Goal: Task Accomplishment & Management: Use online tool/utility

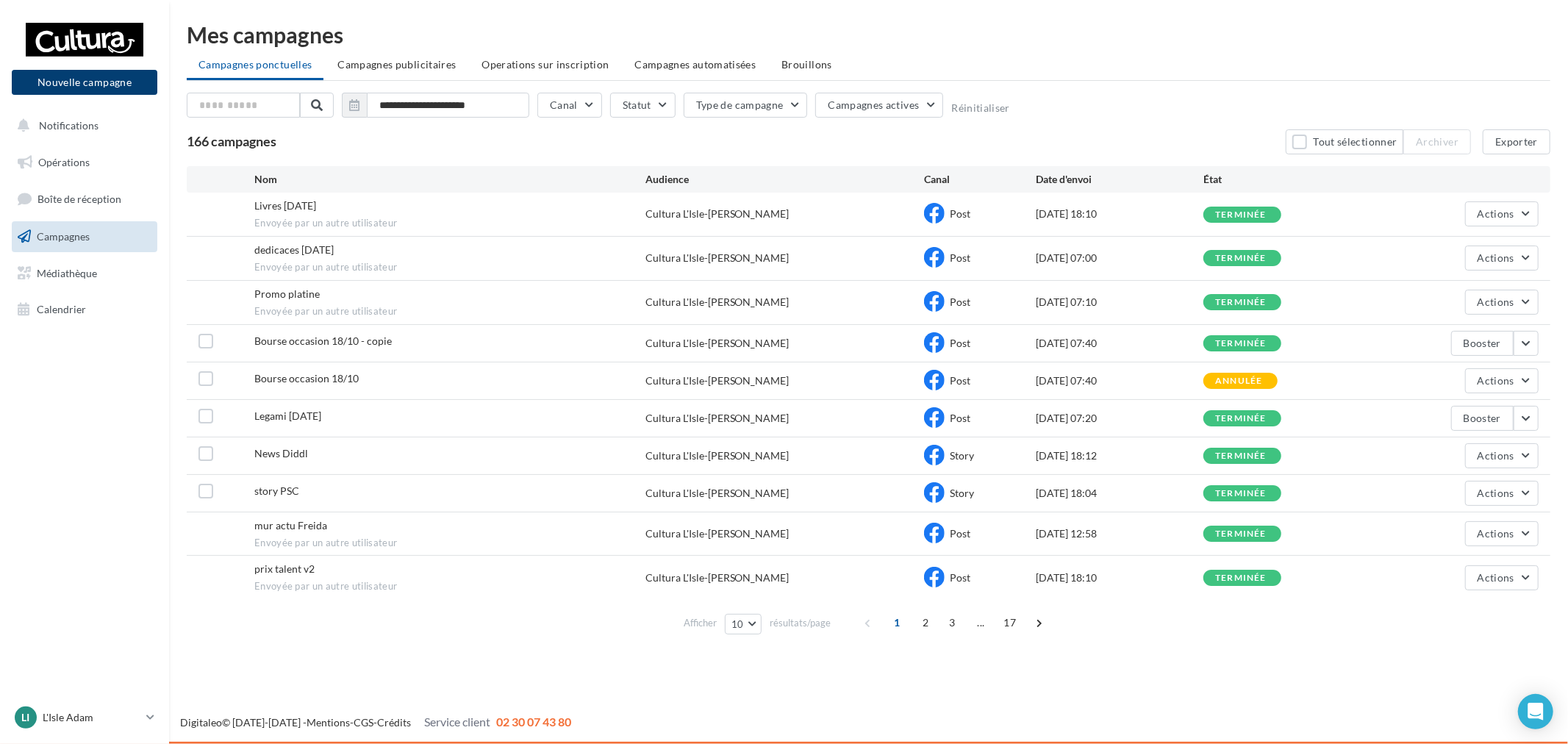
click at [86, 90] on button "Nouvelle campagne" at bounding box center [85, 82] width 146 height 25
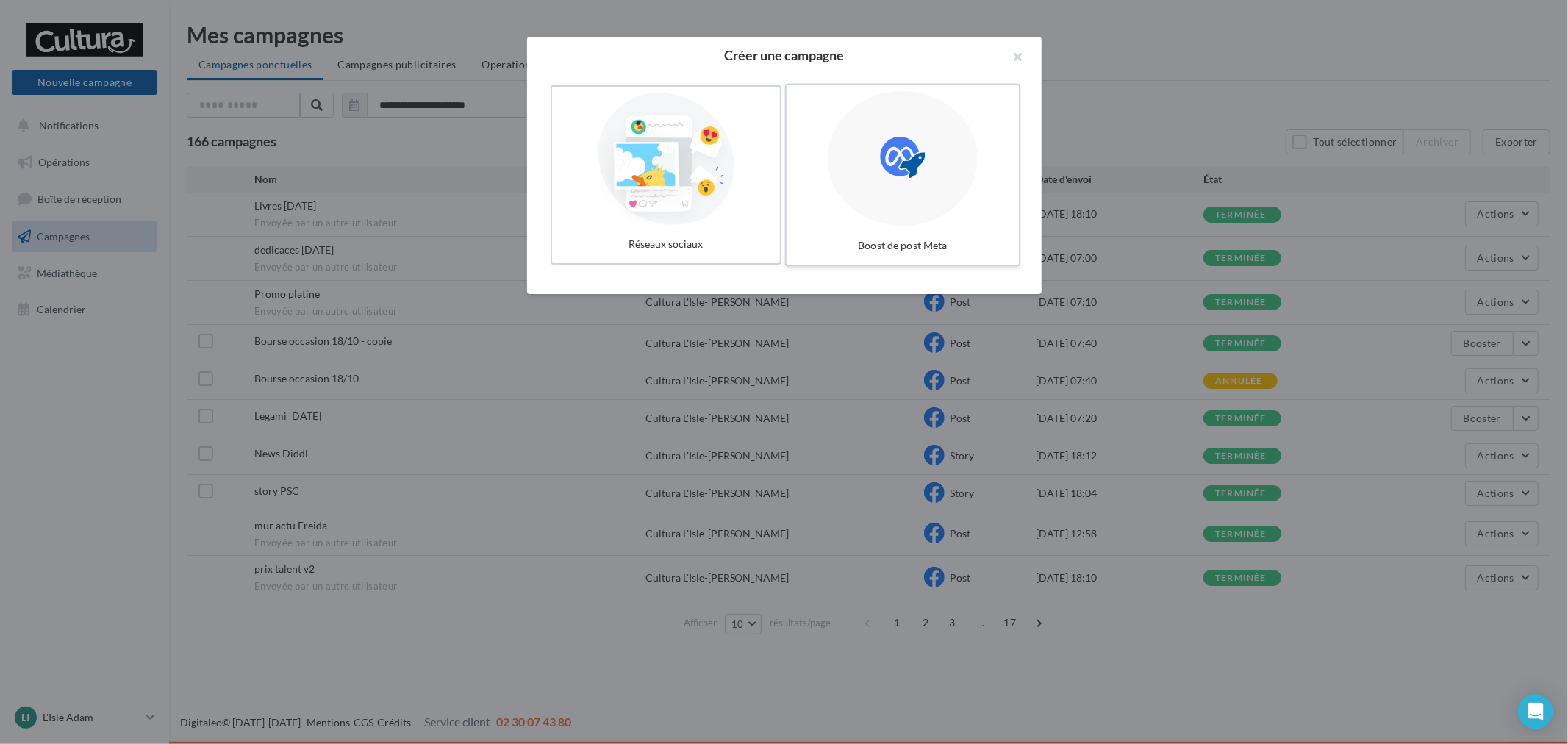
click at [856, 201] on div at bounding box center [903, 159] width 150 height 135
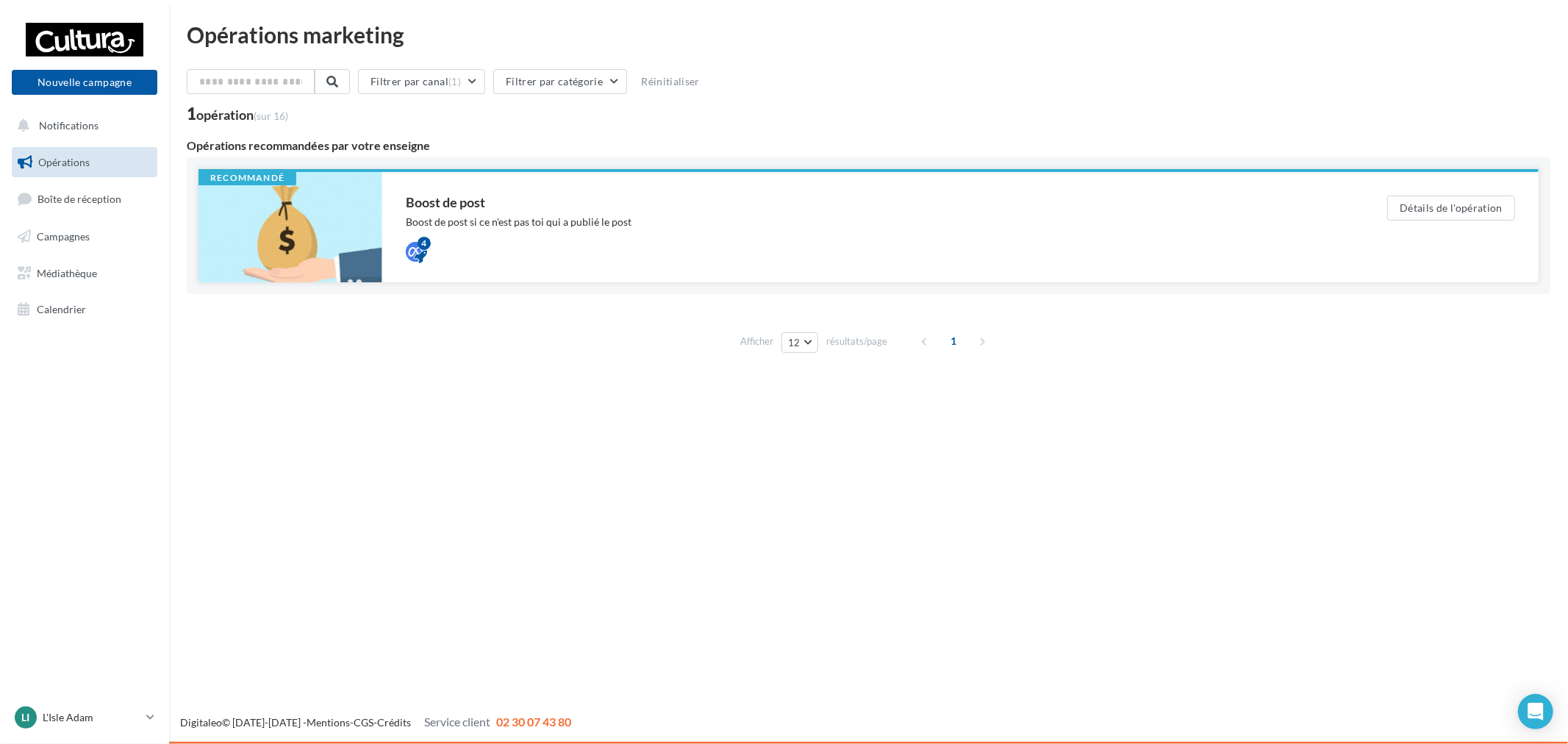
click at [656, 241] on div "4" at bounding box center [867, 250] width 923 height 17
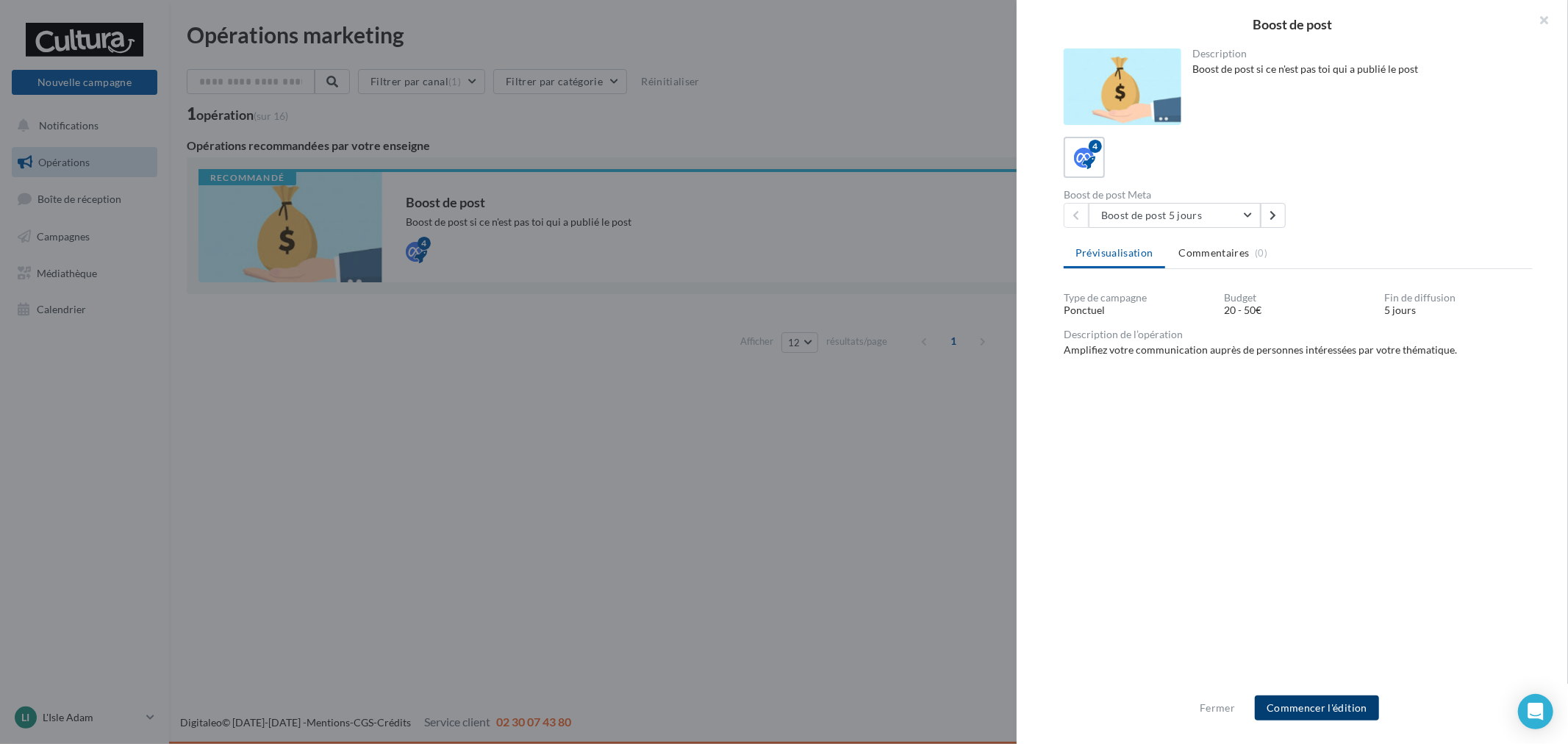
click at [1344, 696] on button "Commencer l'édition" at bounding box center [1317, 708] width 124 height 25
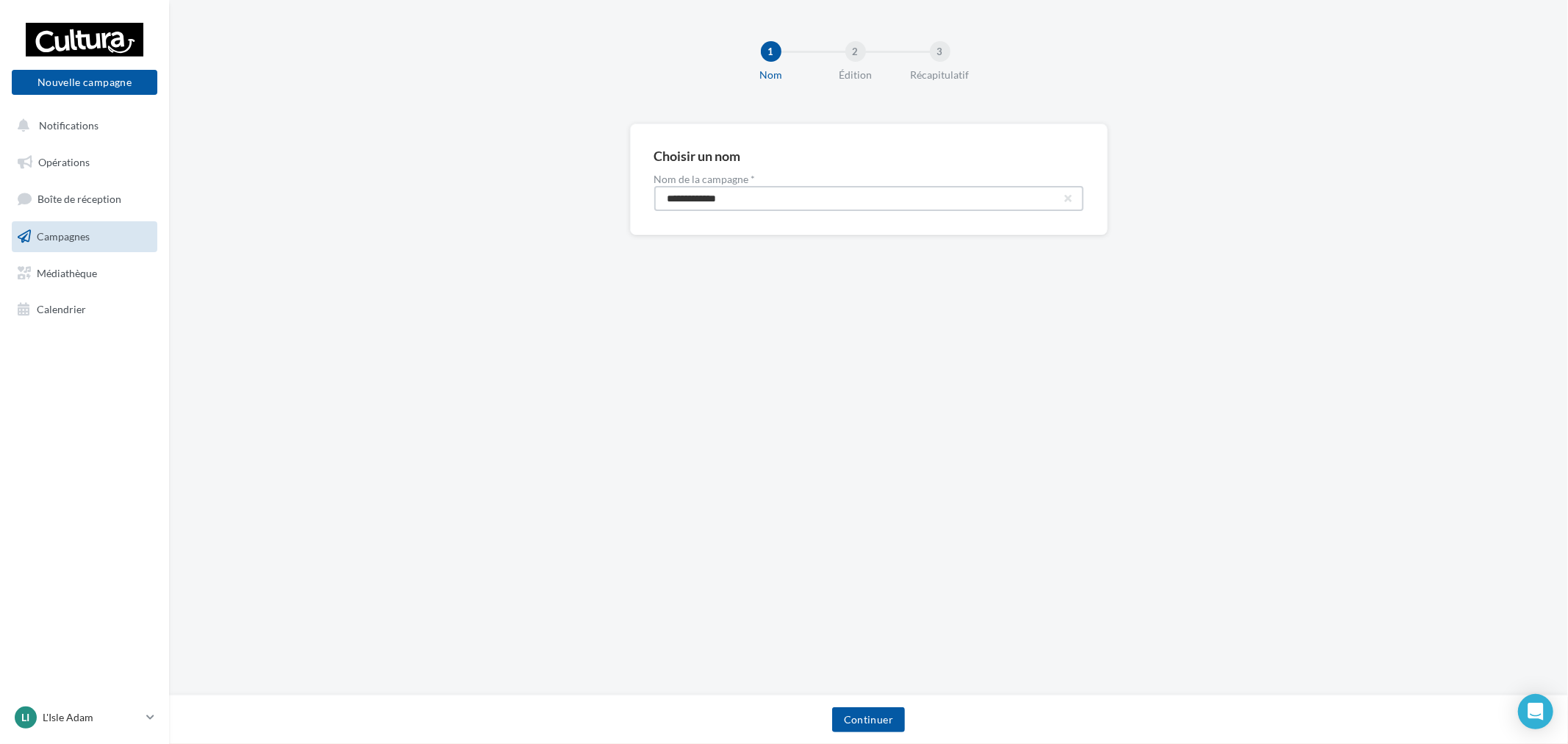
click at [835, 202] on input "**********" at bounding box center [869, 199] width 429 height 25
type input "**********"
click at [898, 725] on button "Continuer" at bounding box center [869, 720] width 73 height 25
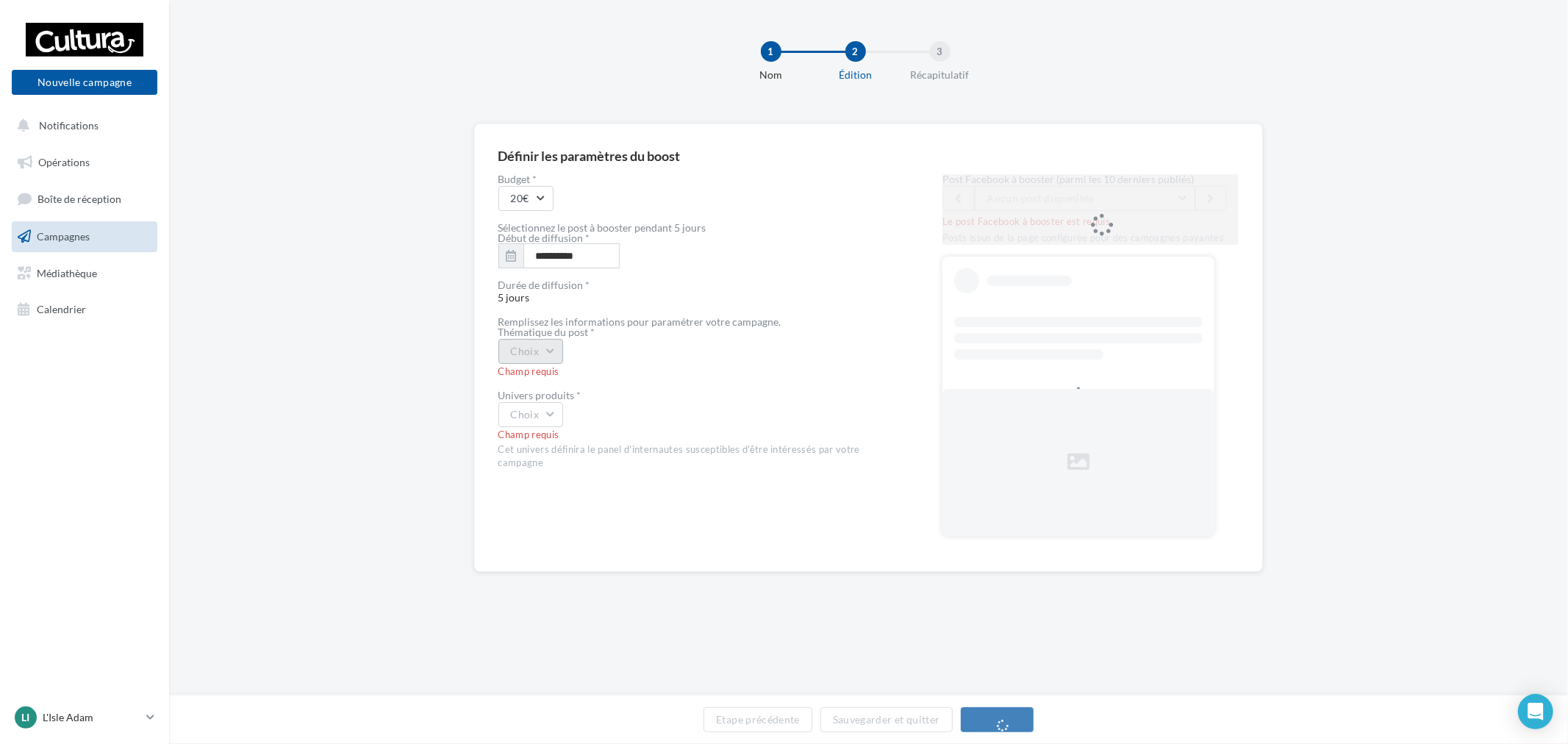
click at [527, 356] on button "Choix" at bounding box center [531, 352] width 65 height 25
click at [578, 497] on div "Location & Reprise" at bounding box center [590, 499] width 182 height 38
click at [589, 345] on button "Location & Reprise" at bounding box center [562, 352] width 127 height 25
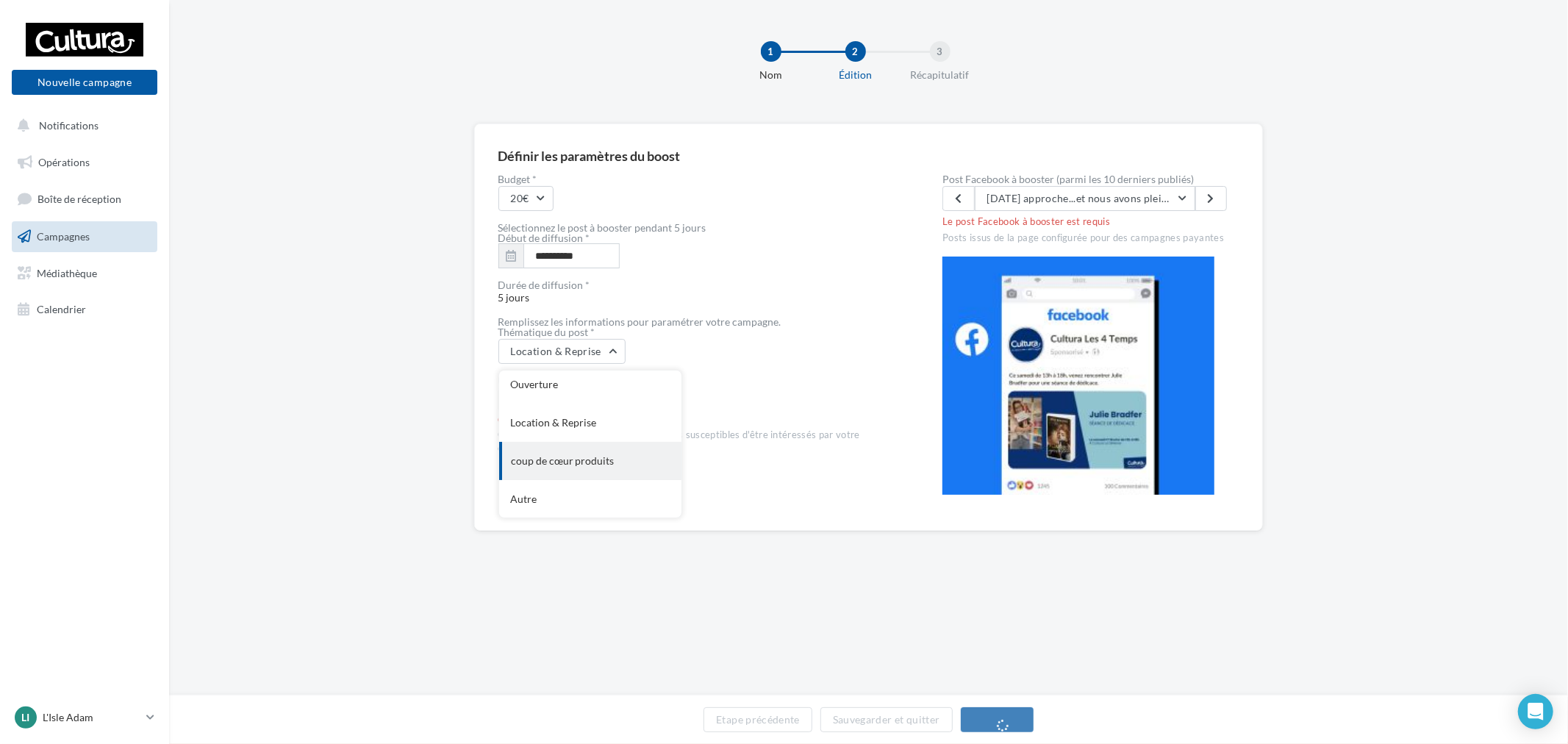
click at [629, 463] on div "coup de cœur produits" at bounding box center [590, 461] width 182 height 38
click at [564, 406] on button "Choix" at bounding box center [531, 400] width 65 height 25
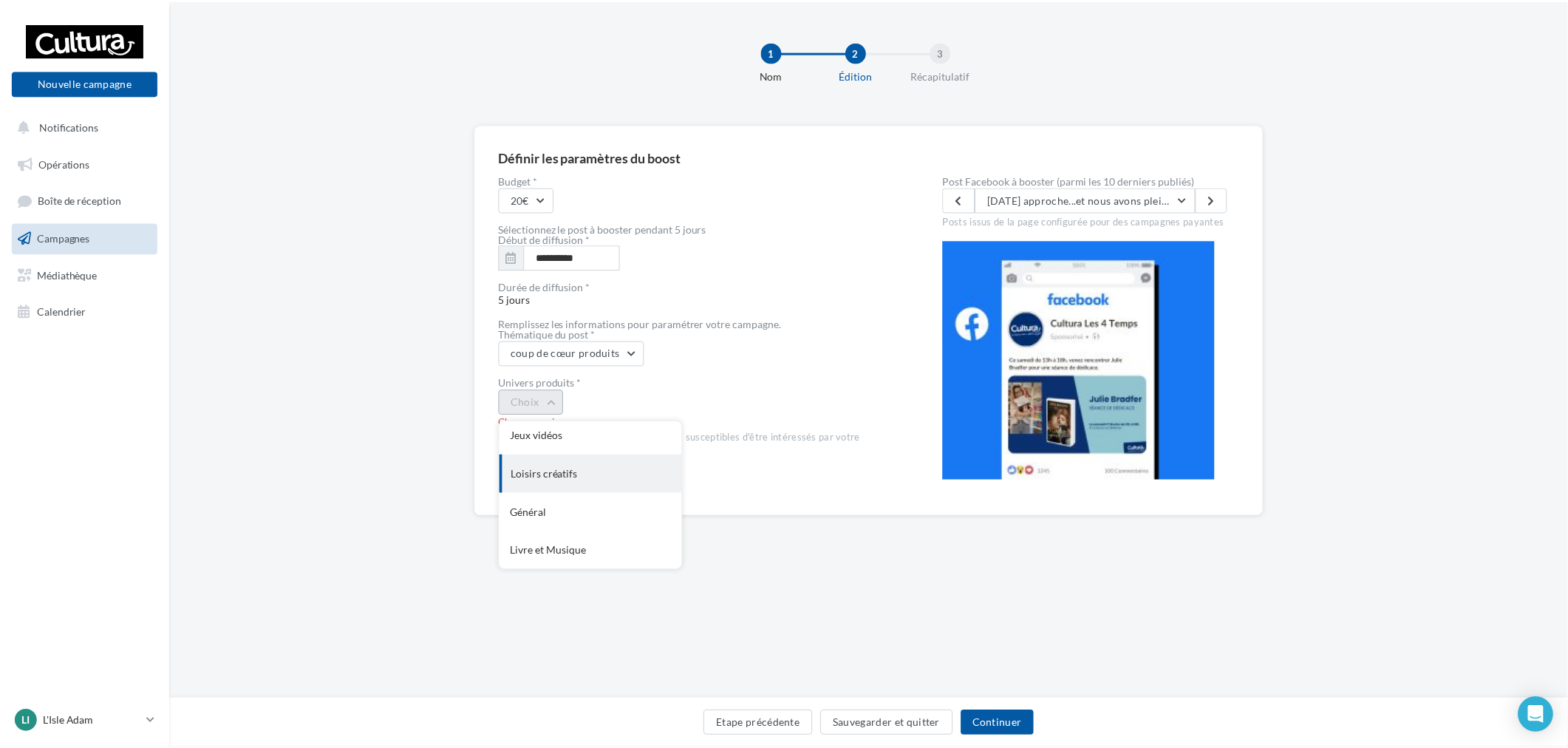
scroll to position [0, 0]
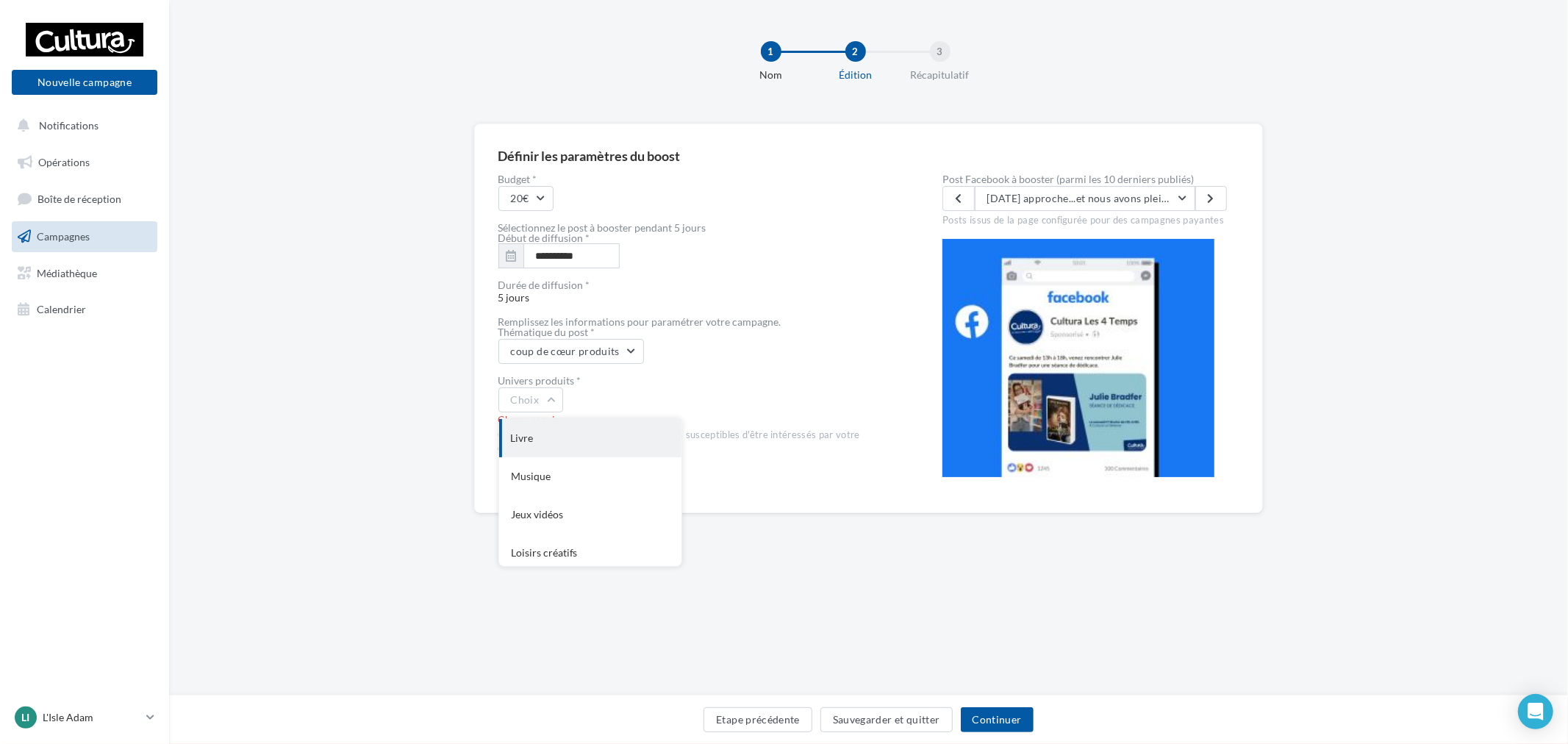
click at [581, 447] on div "Livre" at bounding box center [590, 438] width 182 height 38
click at [1131, 184] on div "Post Facebook à booster (parmi les 10 derniers publiés) Halloween approche...et…" at bounding box center [1091, 200] width 297 height 53
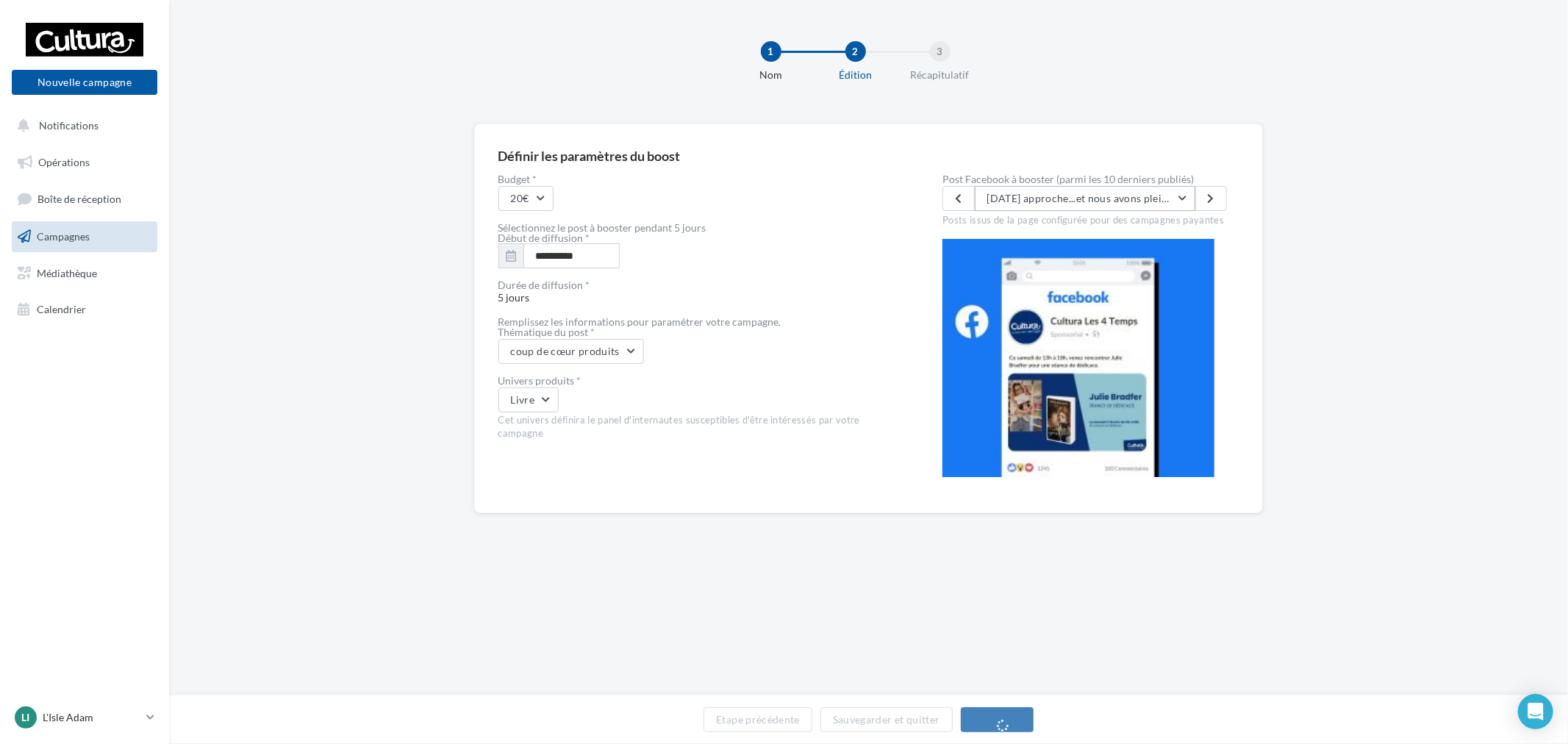
click at [1133, 193] on button "Halloween approche...et nous avons plein de livres à vous proposer pour vous do…" at bounding box center [1085, 199] width 221 height 25
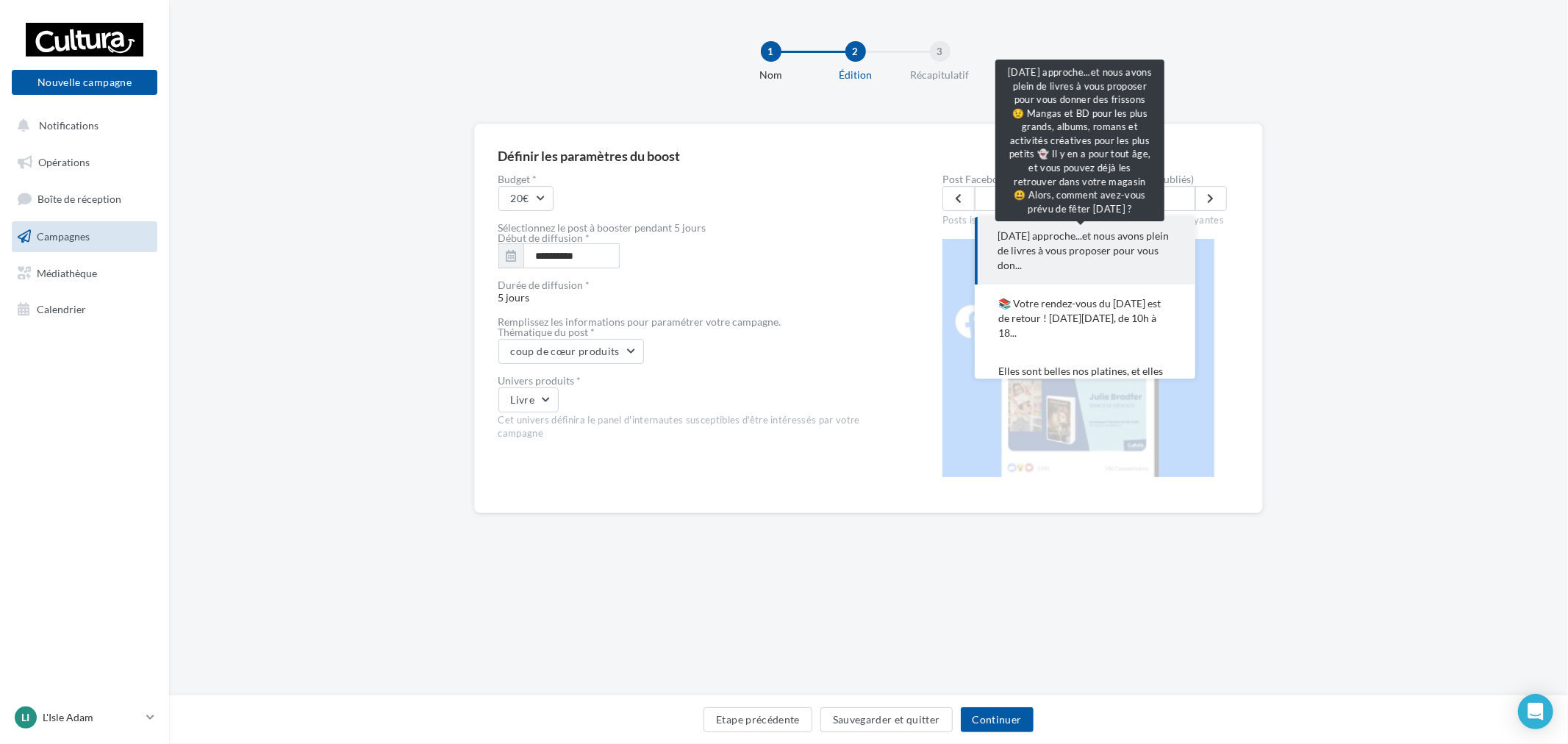
click at [1142, 238] on span "Halloween approche...et nous avons plein de livres à vous proposer pour vous do…" at bounding box center [1085, 250] width 173 height 44
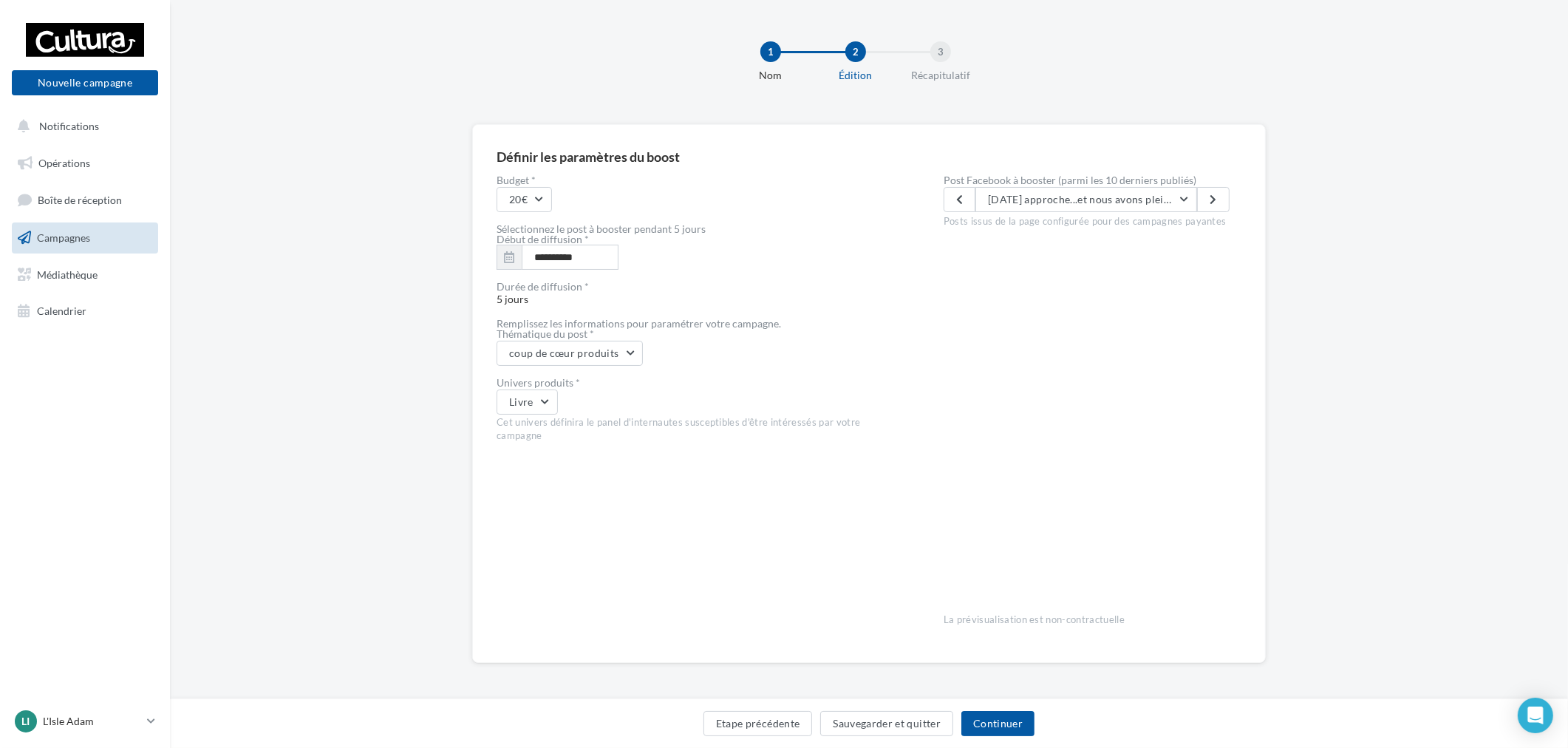
drag, startPoint x: 943, startPoint y: 178, endPoint x: 1331, endPoint y: 200, distance: 388.6
click at [1331, 200] on div "**********" at bounding box center [868, 417] width 1398 height 586
click at [1333, 204] on div "**********" at bounding box center [868, 417] width 1398 height 586
drag, startPoint x: 1025, startPoint y: 229, endPoint x: 1292, endPoint y: 282, distance: 272.2
click at [1289, 282] on div "**********" at bounding box center [868, 417] width 1398 height 586
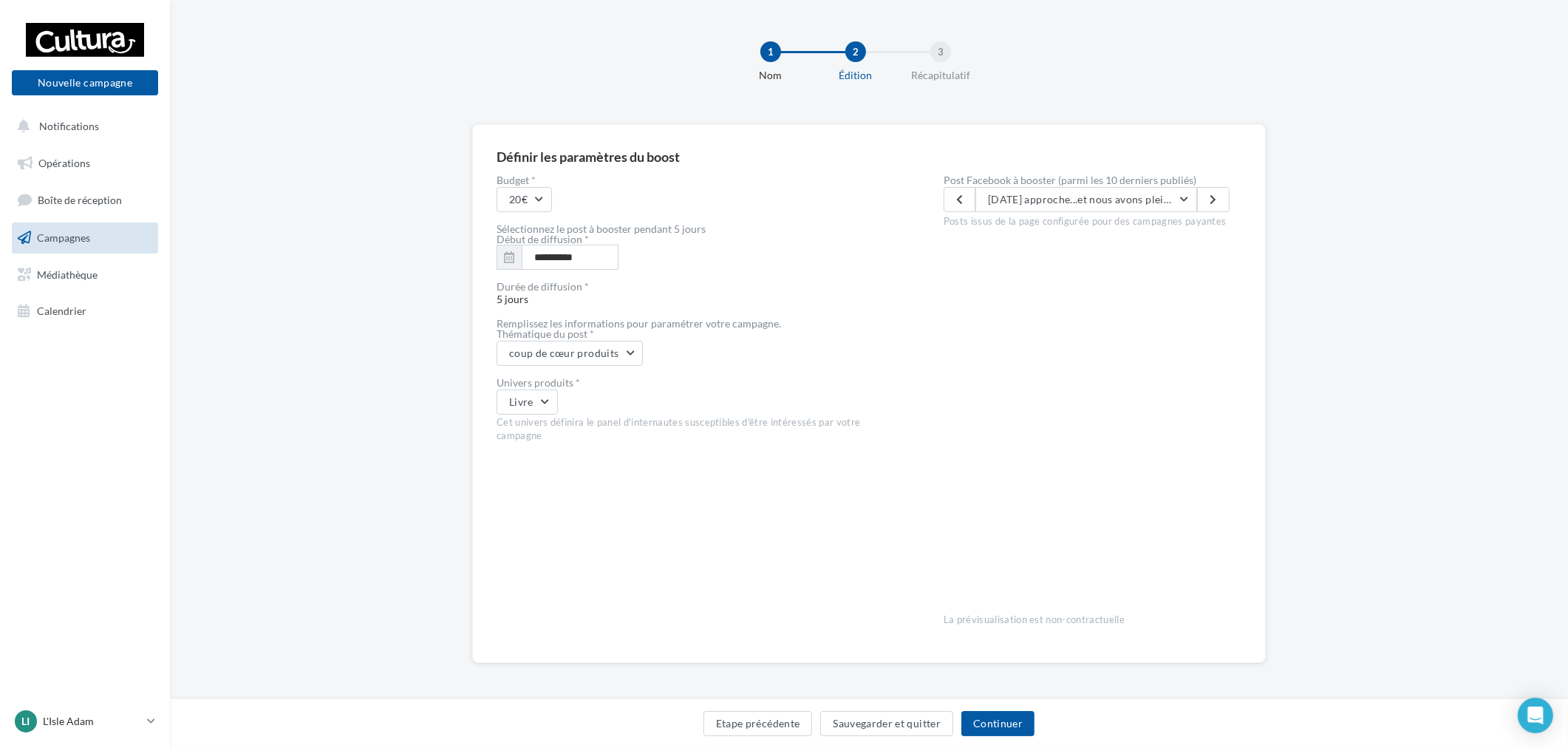
click at [1379, 312] on div "**********" at bounding box center [868, 417] width 1398 height 586
click at [1024, 727] on button "Continuer" at bounding box center [998, 724] width 73 height 25
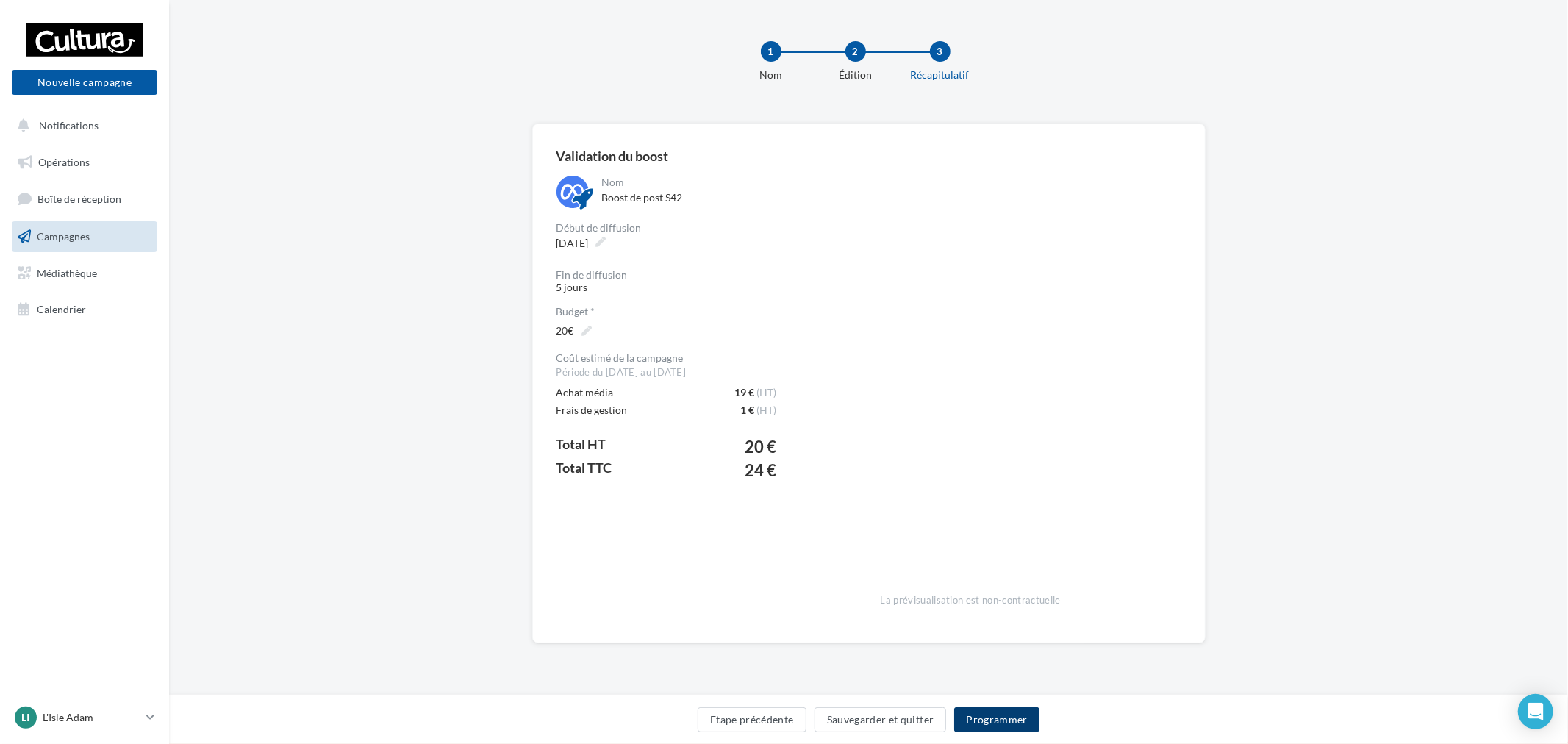
click at [1005, 712] on button "Programmer" at bounding box center [997, 720] width 86 height 25
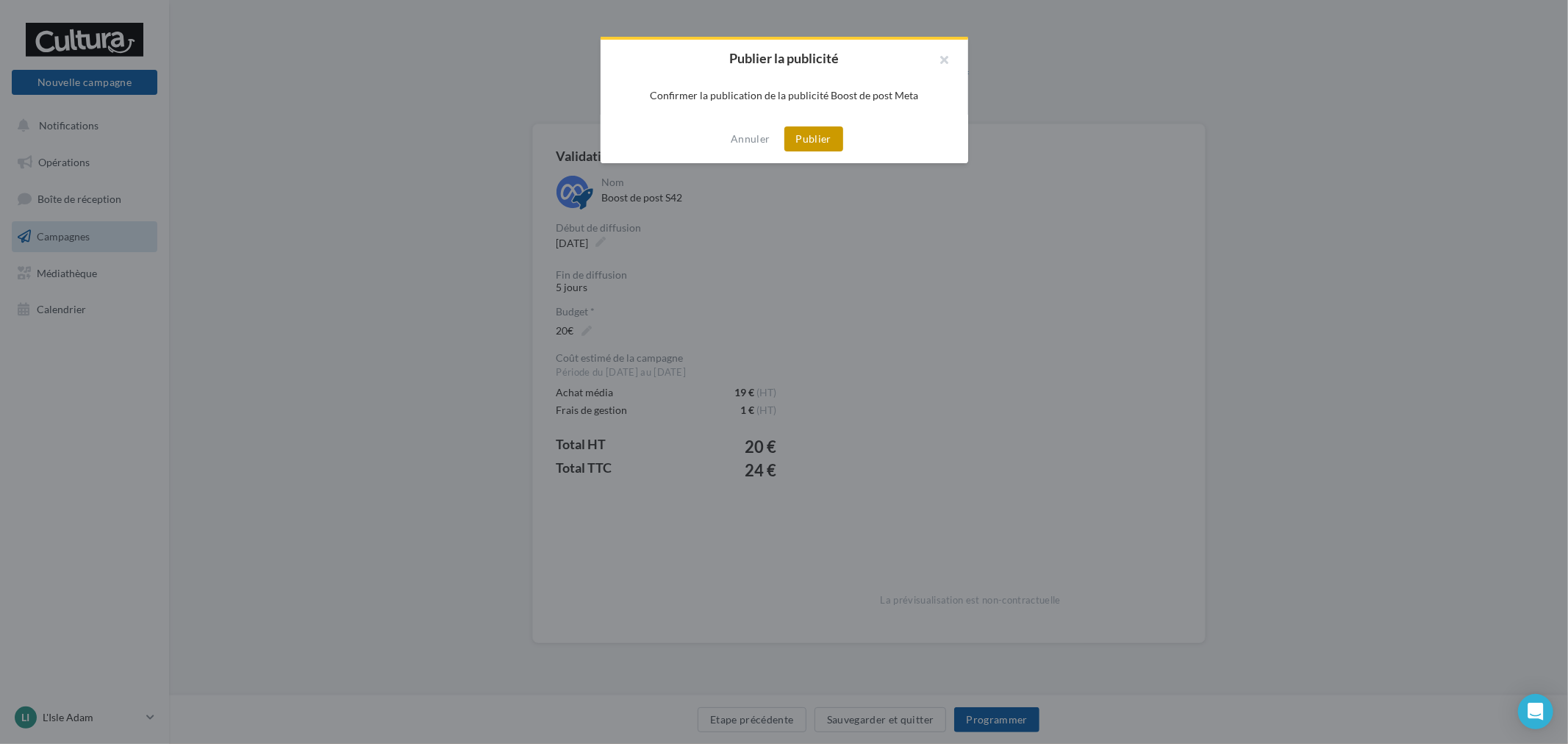
click at [835, 140] on button "Publier" at bounding box center [814, 139] width 59 height 25
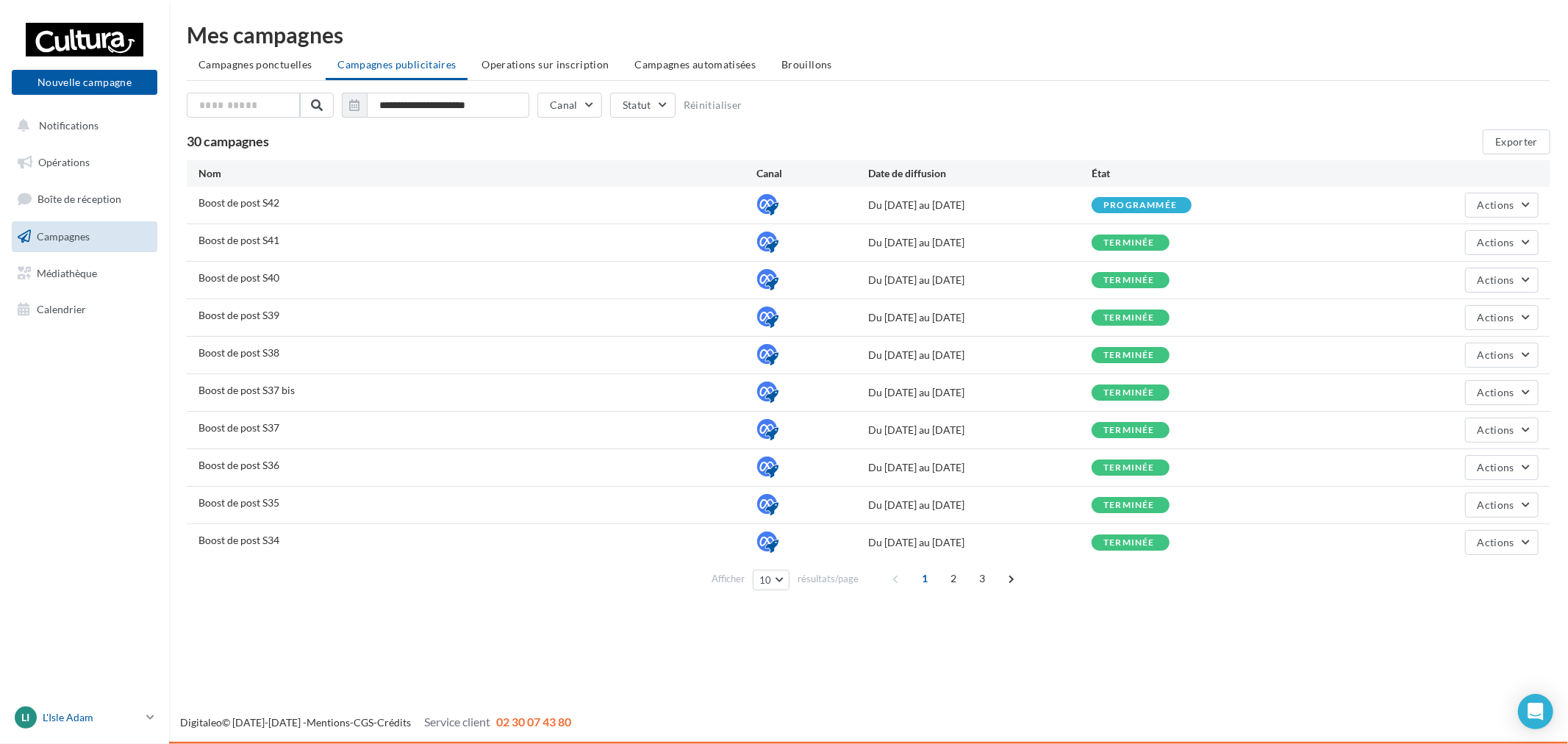
click at [125, 707] on div "LI L'Isle Adam r.duriaux4@cultura.fr" at bounding box center [78, 717] width 126 height 22
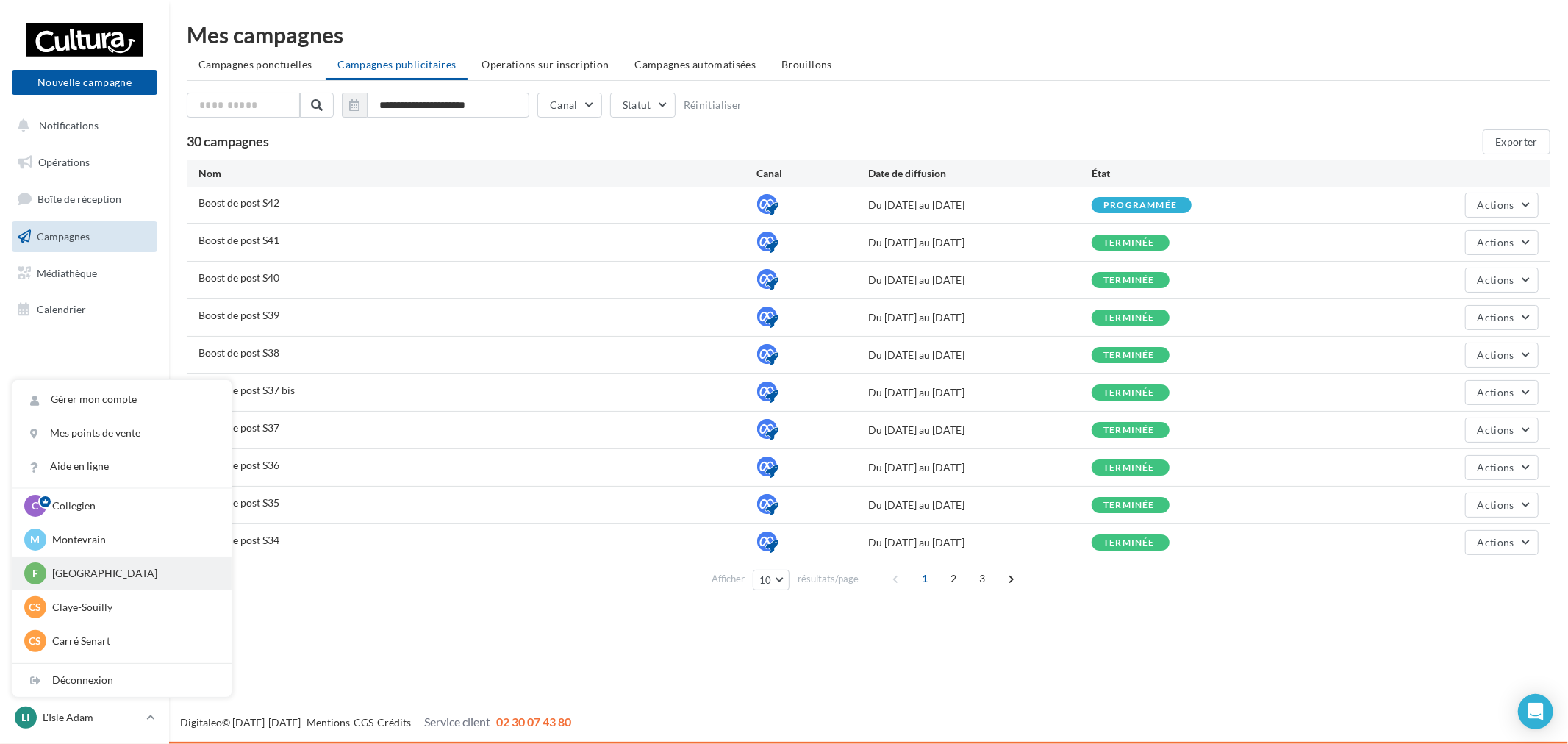
scroll to position [101, 0]
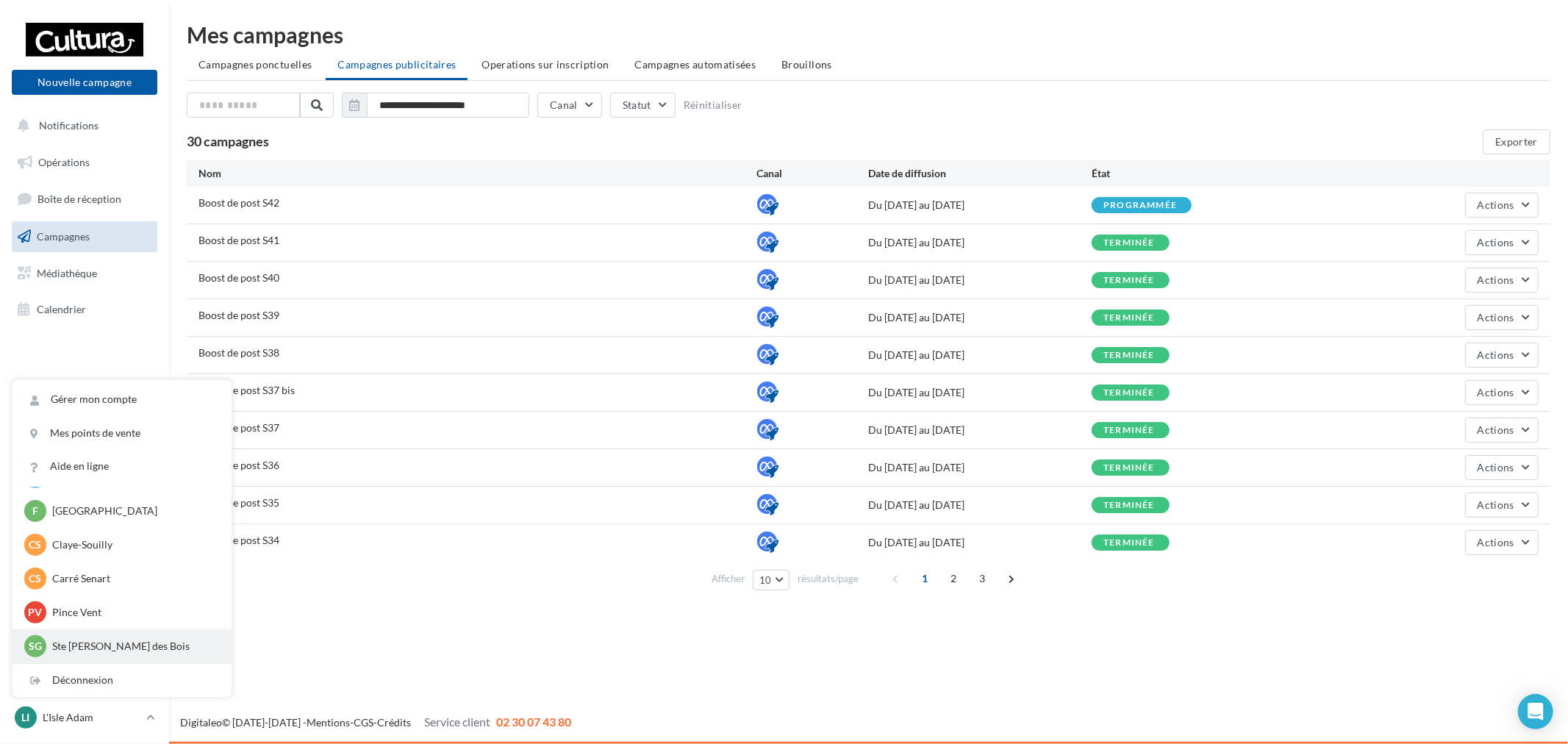
click at [134, 642] on p "Ste [PERSON_NAME] des Bois" at bounding box center [133, 646] width 162 height 15
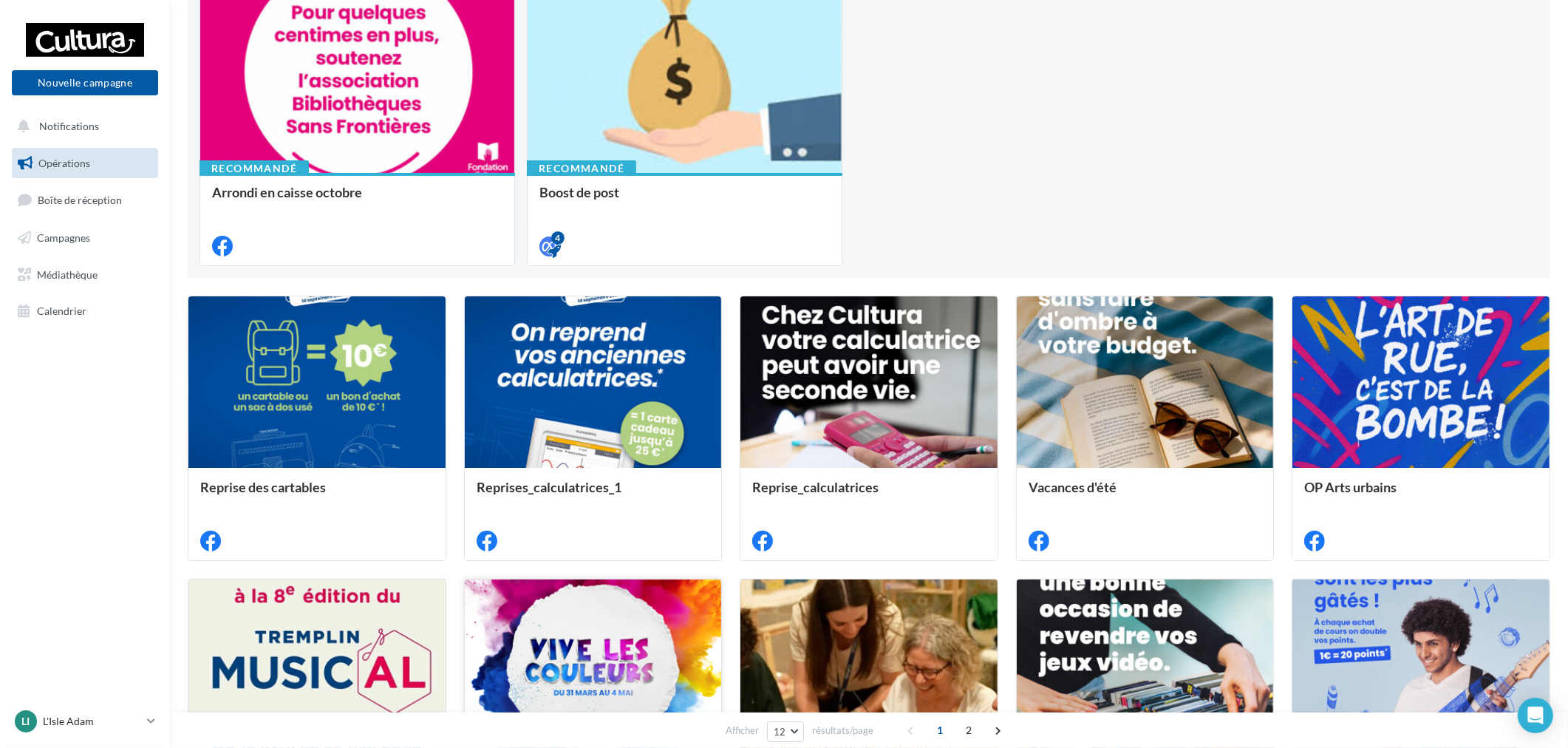
scroll to position [328, 0]
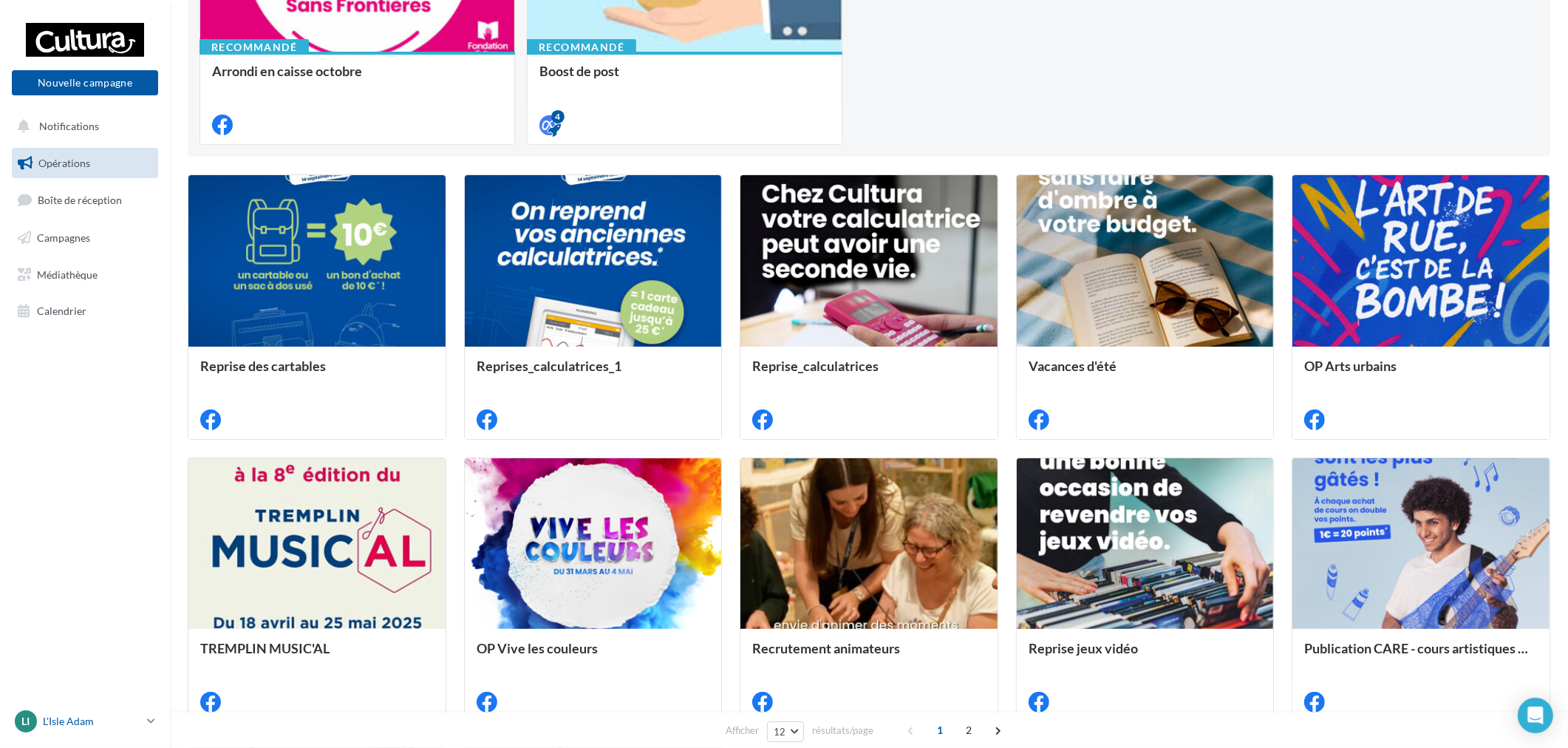
click at [123, 715] on p "L'Isle Adam" at bounding box center [91, 721] width 99 height 15
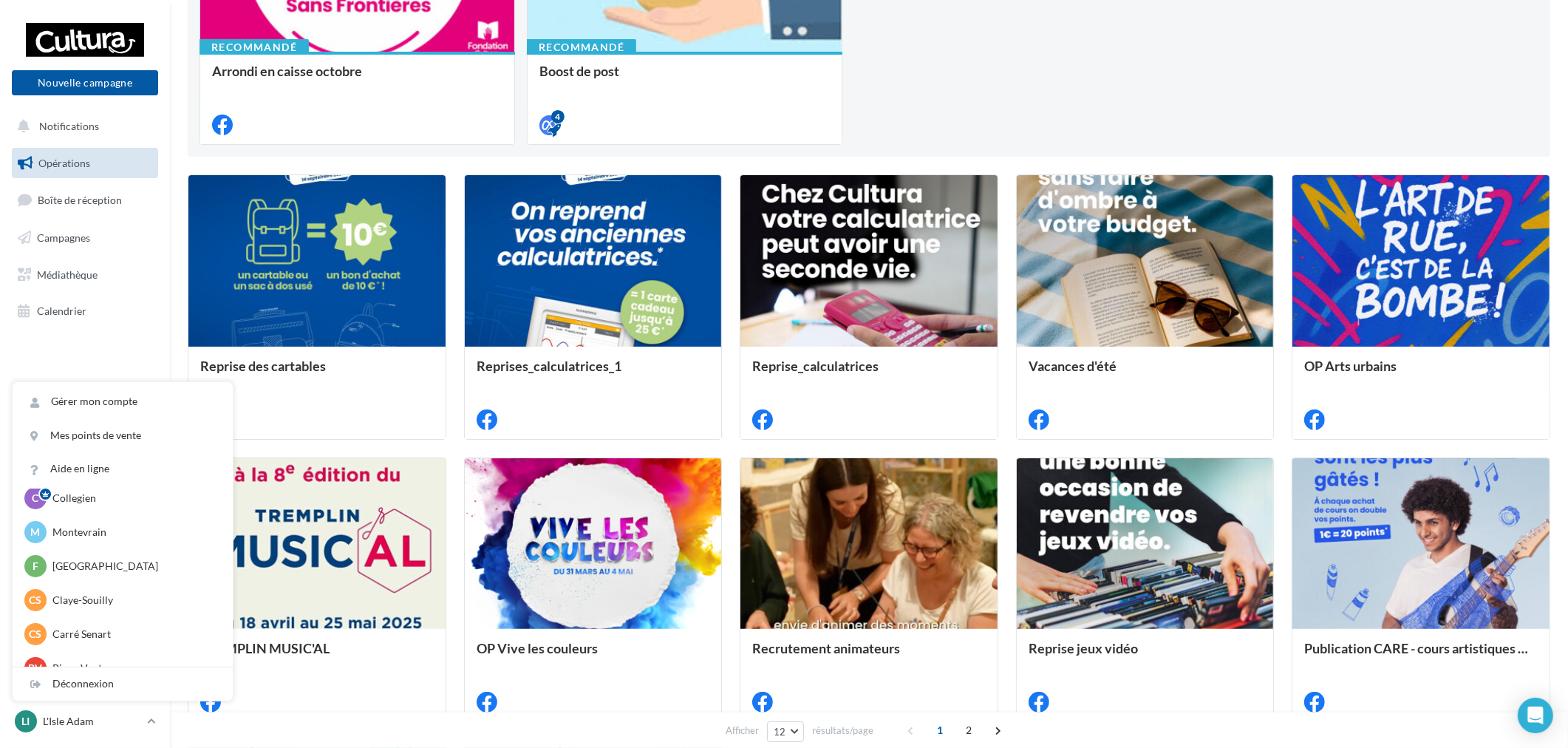
scroll to position [102, 0]
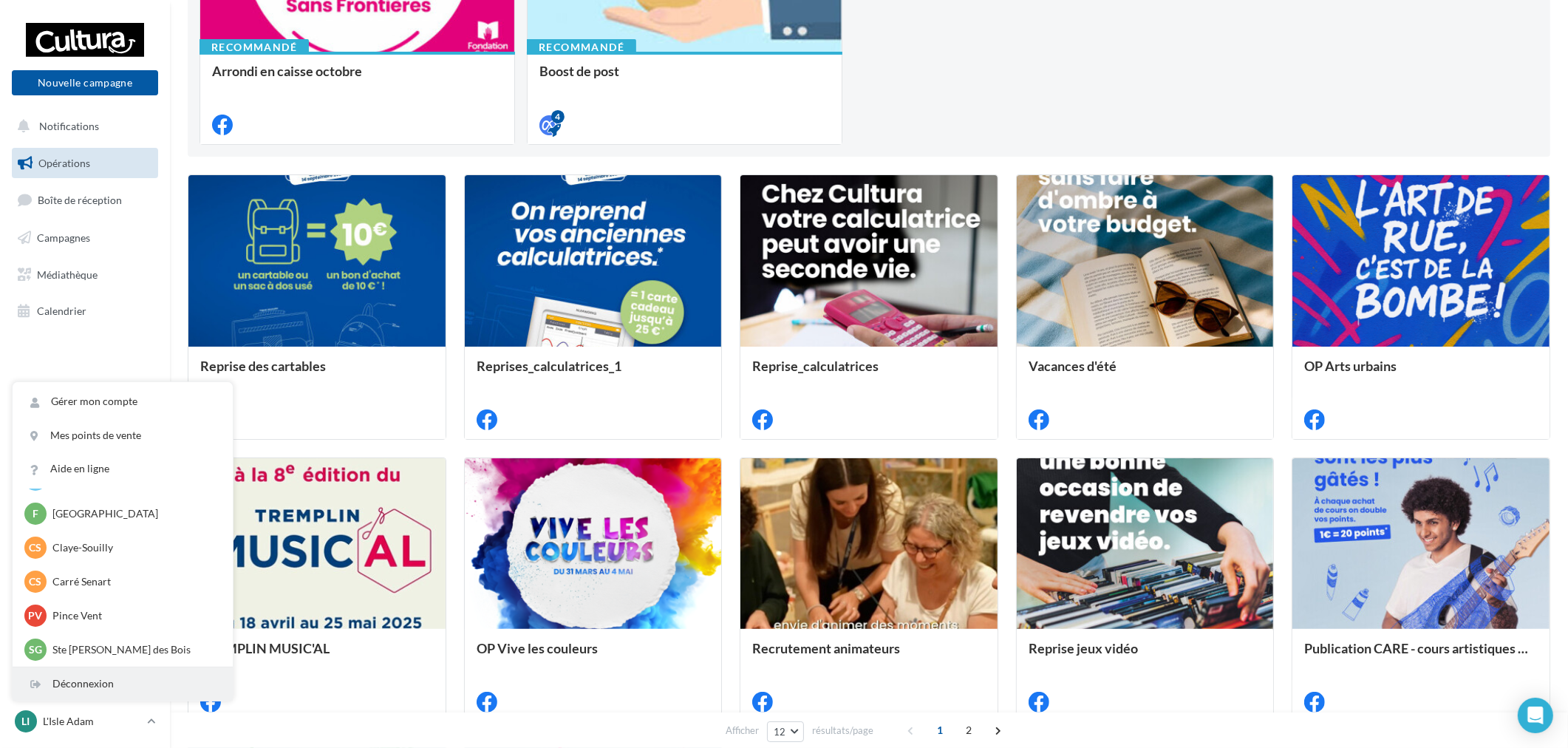
click at [128, 681] on div "Déconnexion" at bounding box center [122, 684] width 220 height 33
